Goal: Task Accomplishment & Management: Manage account settings

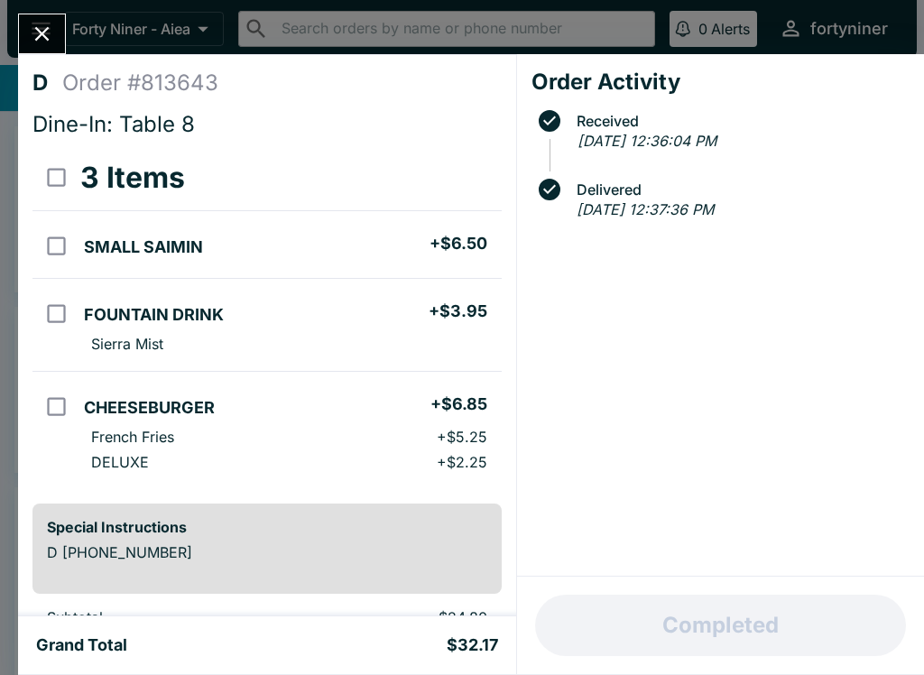
click at [33, 25] on icon "Close" at bounding box center [42, 34] width 24 height 24
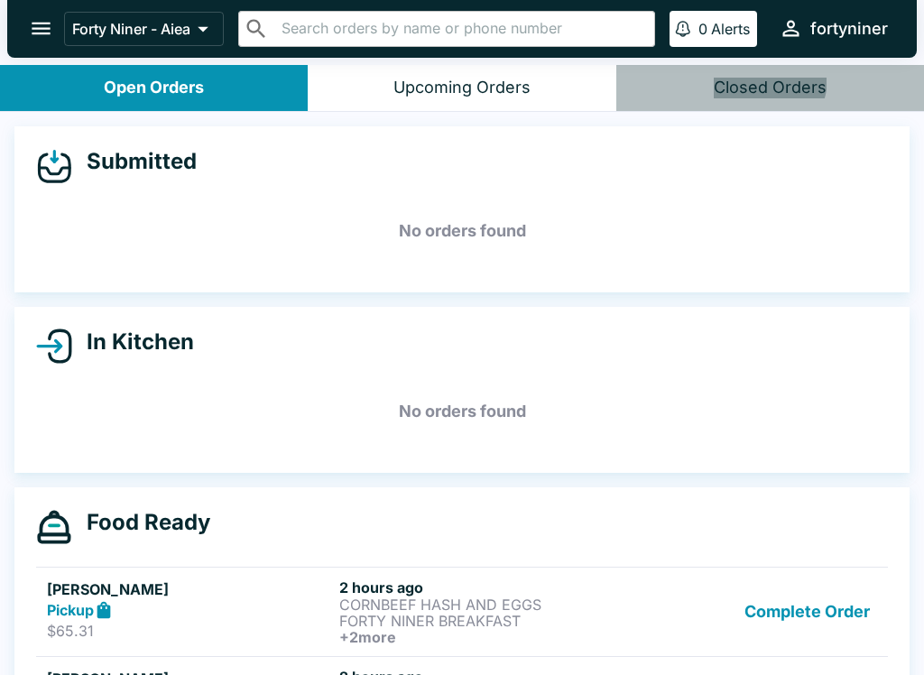
click at [758, 79] on div "Closed Orders" at bounding box center [770, 88] width 113 height 21
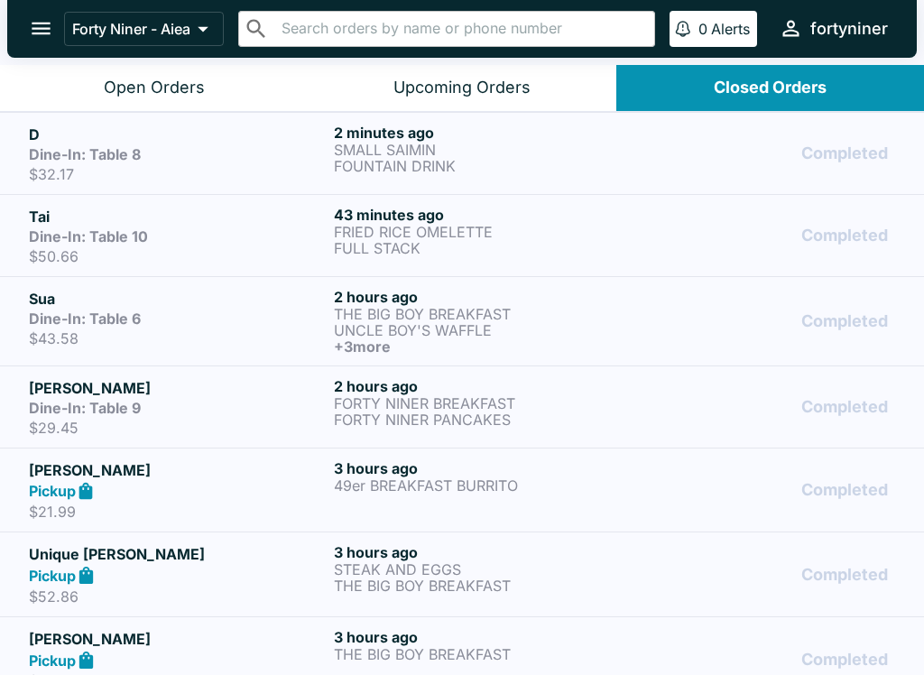
click at [236, 96] on button "Open Orders" at bounding box center [154, 88] width 308 height 46
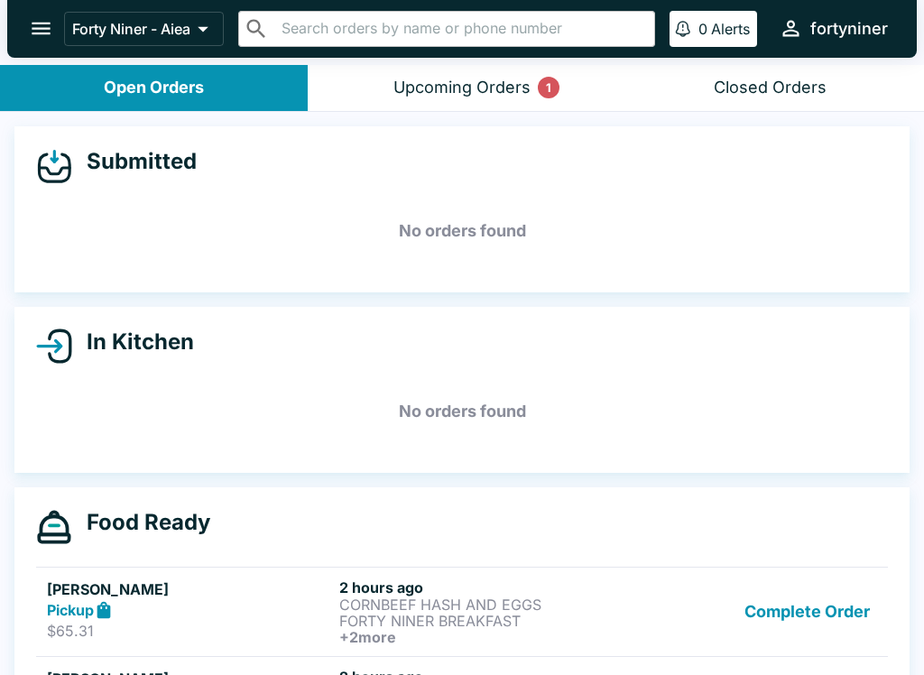
click at [407, 68] on button "Upcoming Orders 1" at bounding box center [462, 88] width 308 height 46
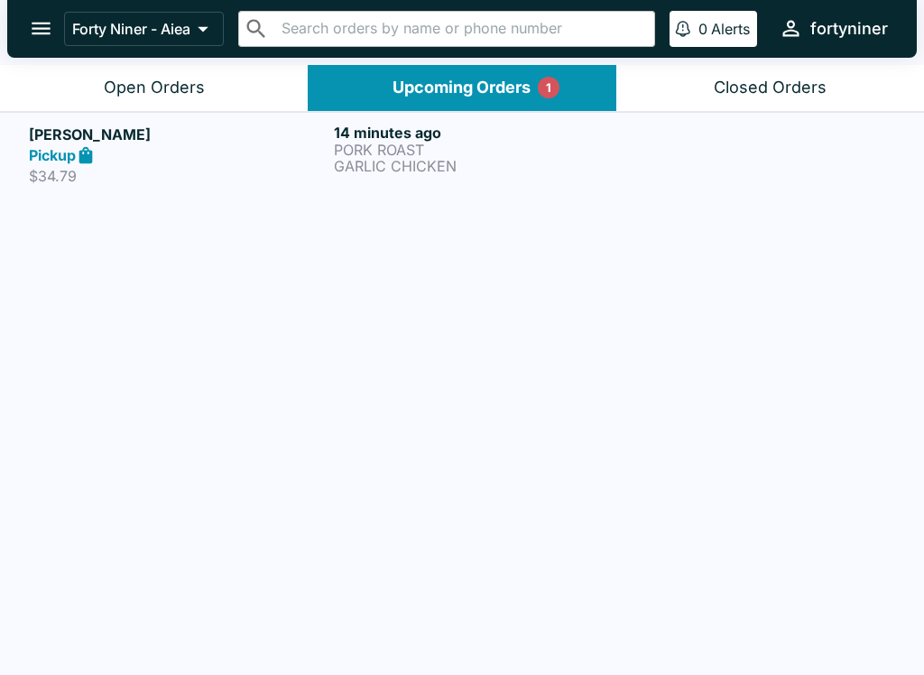
click at [246, 160] on div "Pickup" at bounding box center [178, 155] width 298 height 21
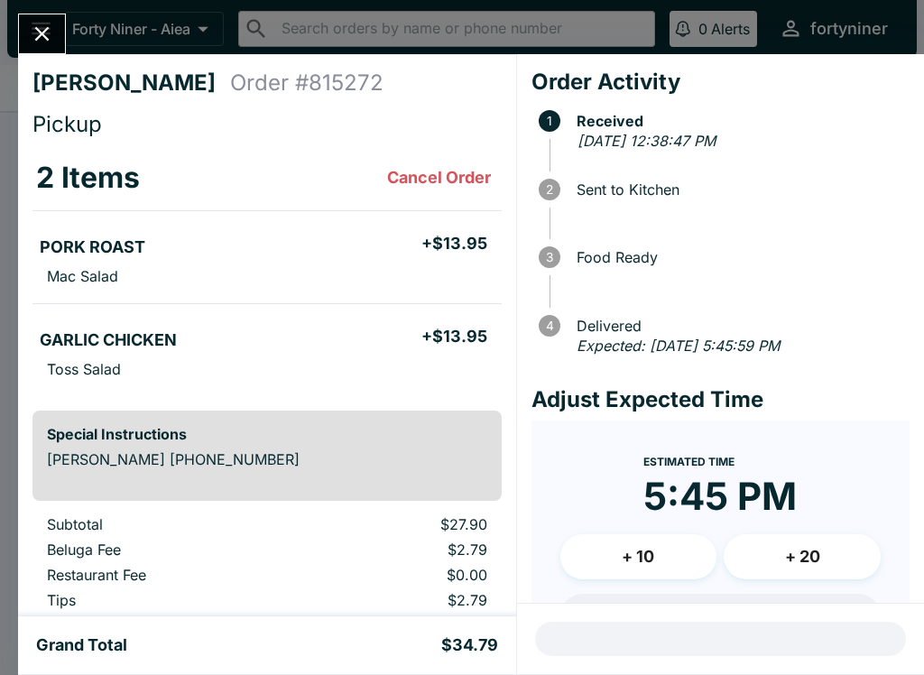
click at [28, 31] on button "Close" at bounding box center [42, 33] width 46 height 39
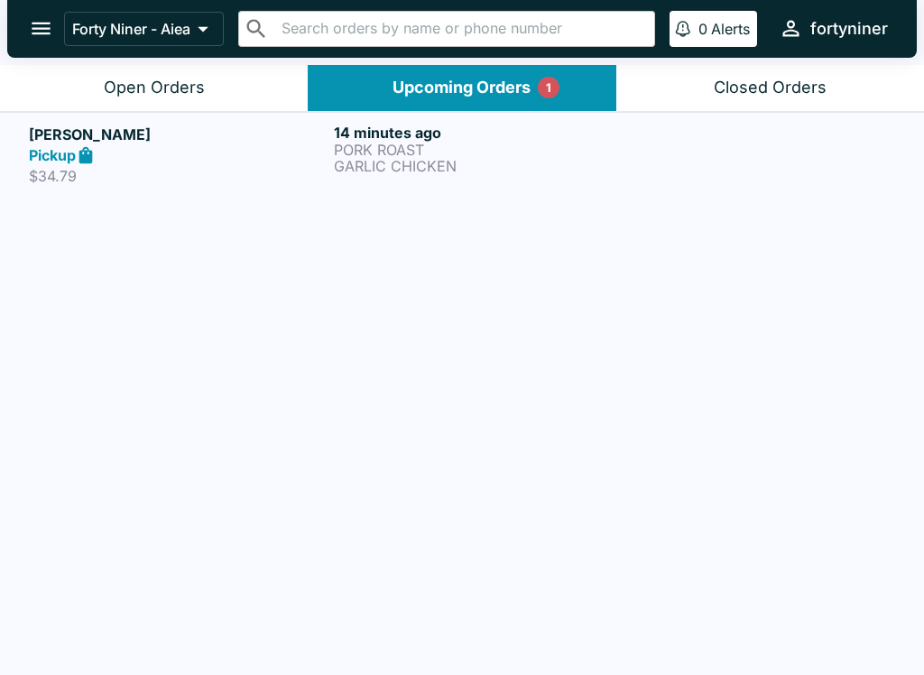
click at [140, 85] on div "Open Orders" at bounding box center [154, 88] width 101 height 21
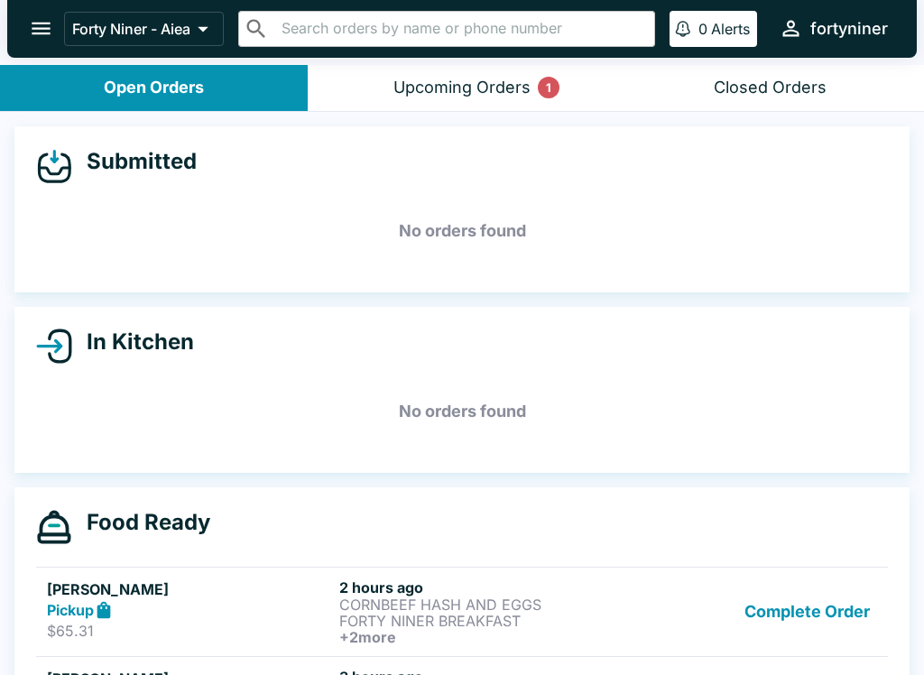
click at [383, 88] on button "Upcoming Orders 1" at bounding box center [462, 88] width 308 height 46
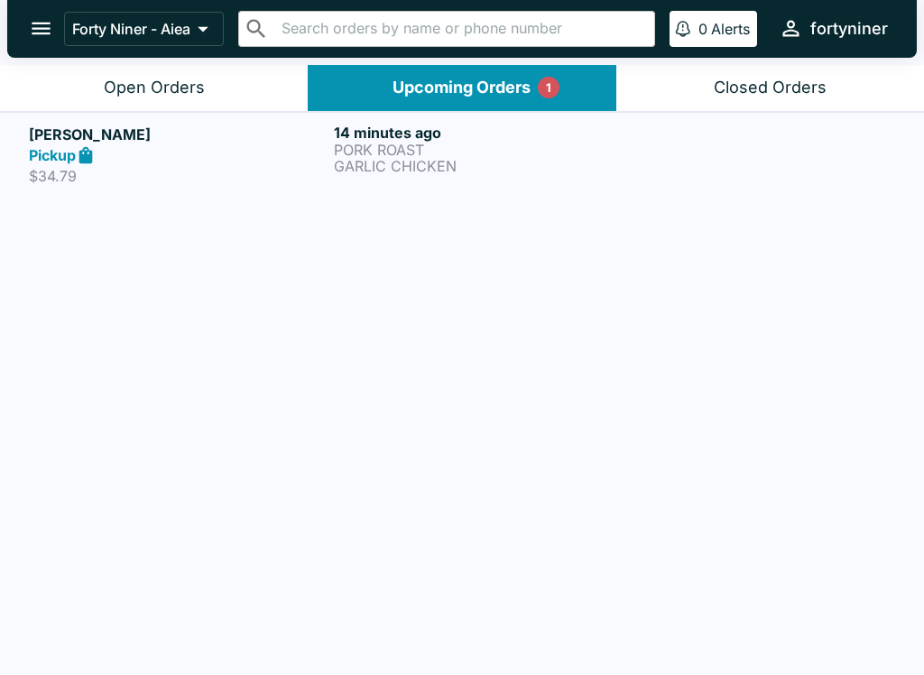
click at [199, 83] on div "Open Orders" at bounding box center [154, 88] width 101 height 21
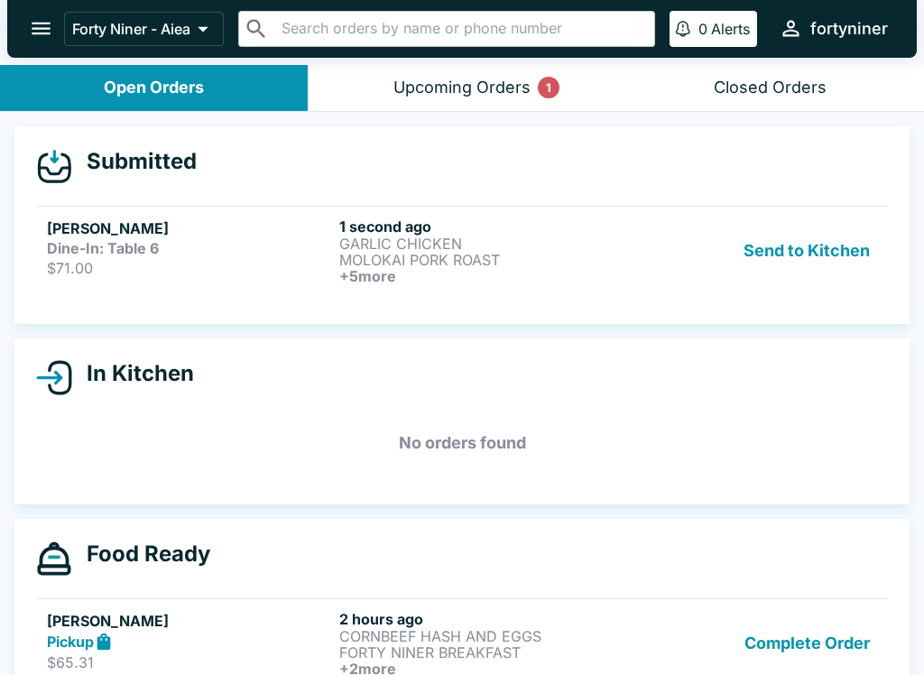
click at [123, 266] on p "$71.00" at bounding box center [189, 268] width 285 height 18
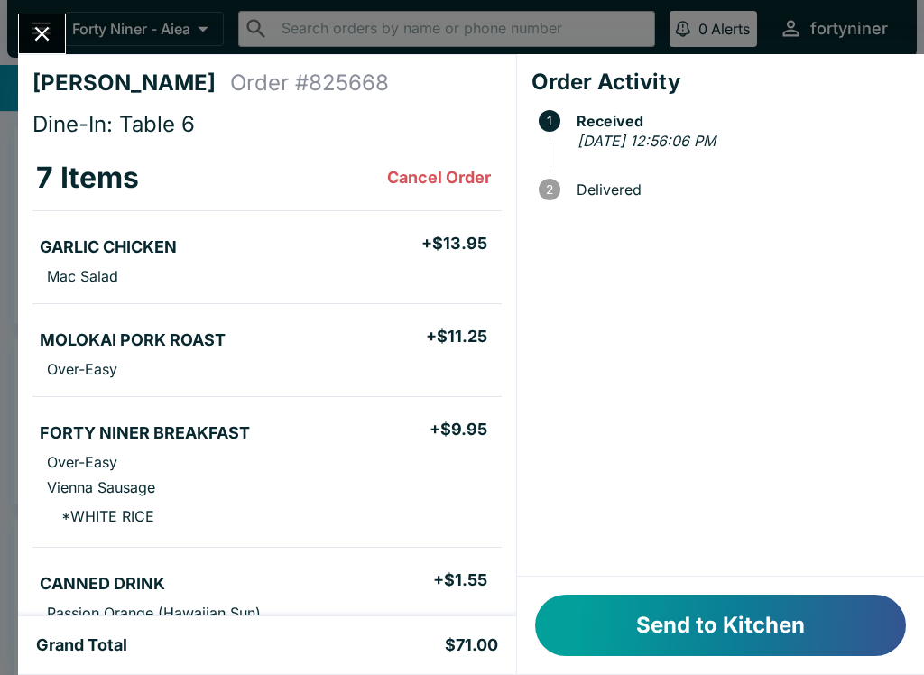
click at [688, 621] on button "Send to Kitchen" at bounding box center [720, 625] width 371 height 61
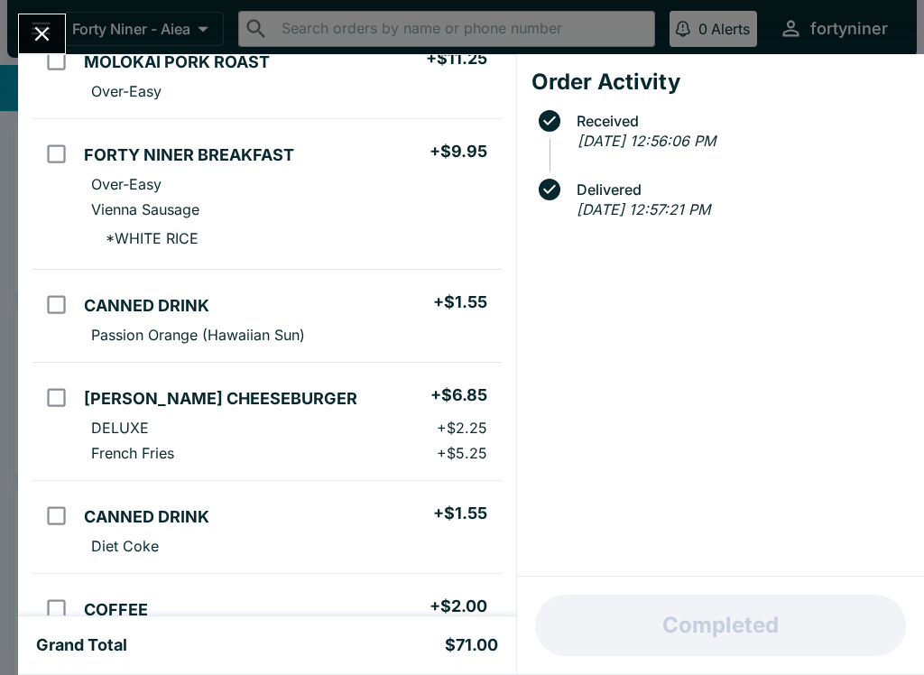
scroll to position [381, 0]
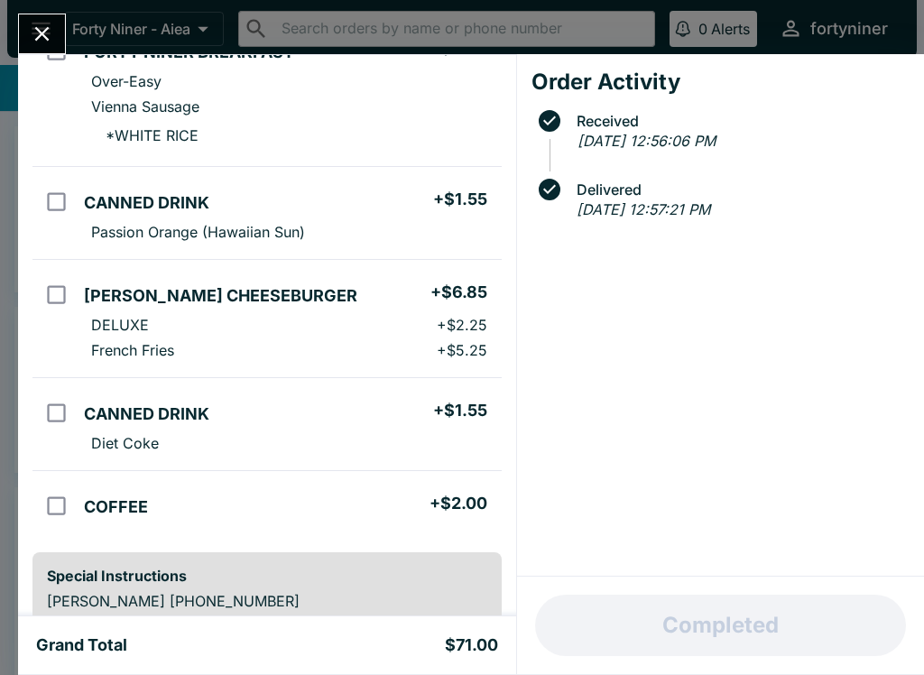
click at [30, 29] on icon "Close" at bounding box center [42, 34] width 24 height 24
